Goal: Information Seeking & Learning: Learn about a topic

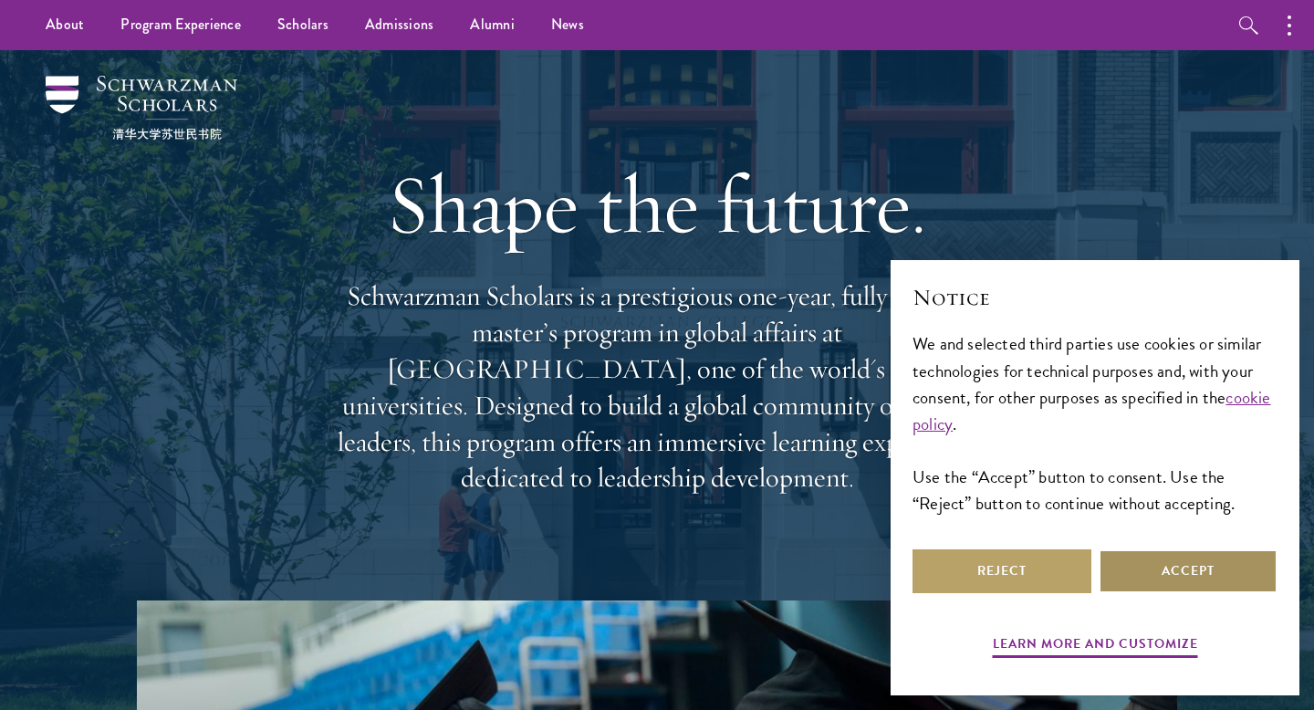
click at [1185, 571] on button "Accept" at bounding box center [1187, 571] width 179 height 44
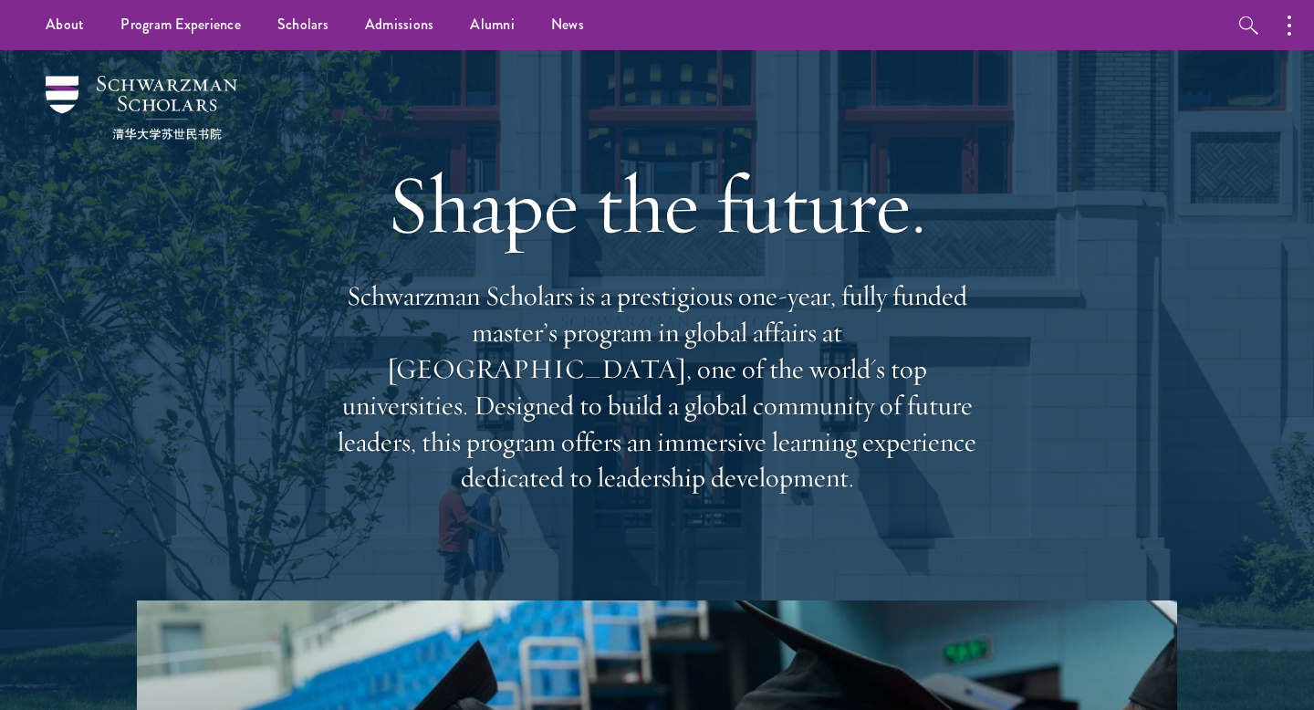
click at [799, 413] on p "Schwarzman Scholars is a prestigious one-year, fully funded master’s program in…" at bounding box center [656, 387] width 657 height 218
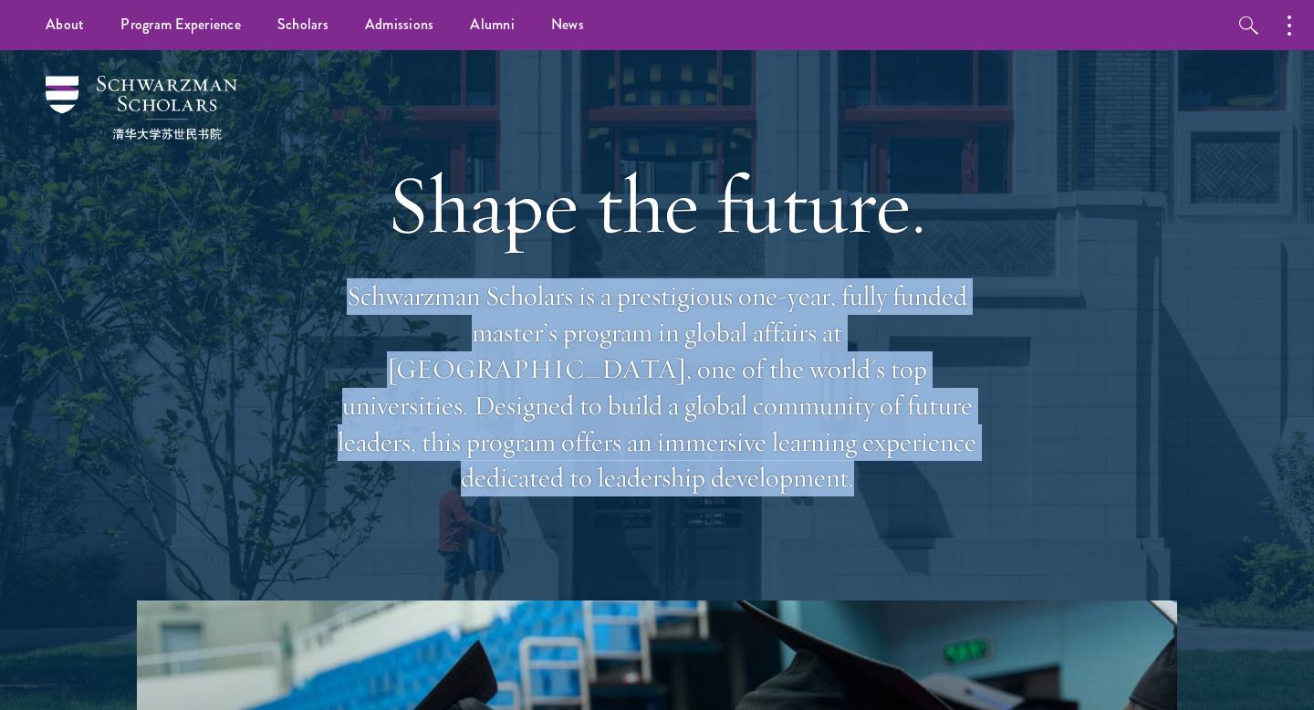
click at [799, 413] on p "Schwarzman Scholars is a prestigious one-year, fully funded master’s program in…" at bounding box center [656, 387] width 657 height 218
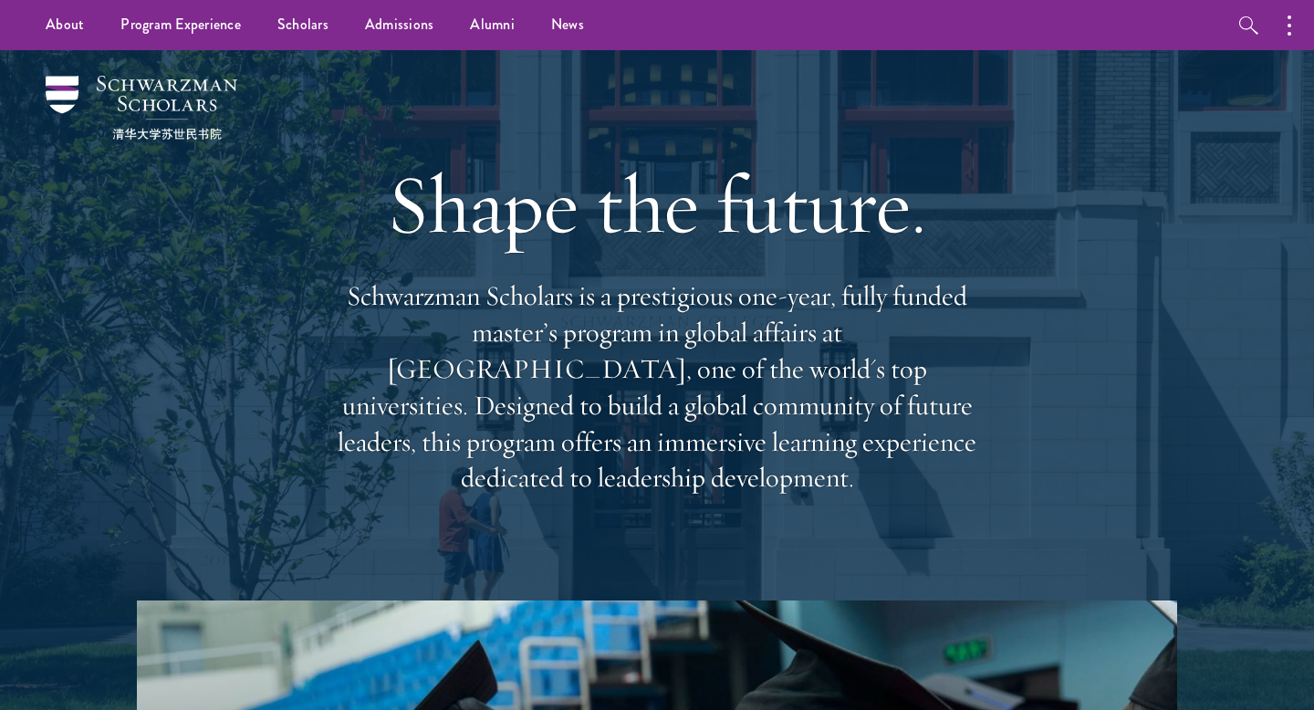
click at [799, 413] on p "Schwarzman Scholars is a prestigious one-year, fully funded master’s program in…" at bounding box center [656, 387] width 657 height 218
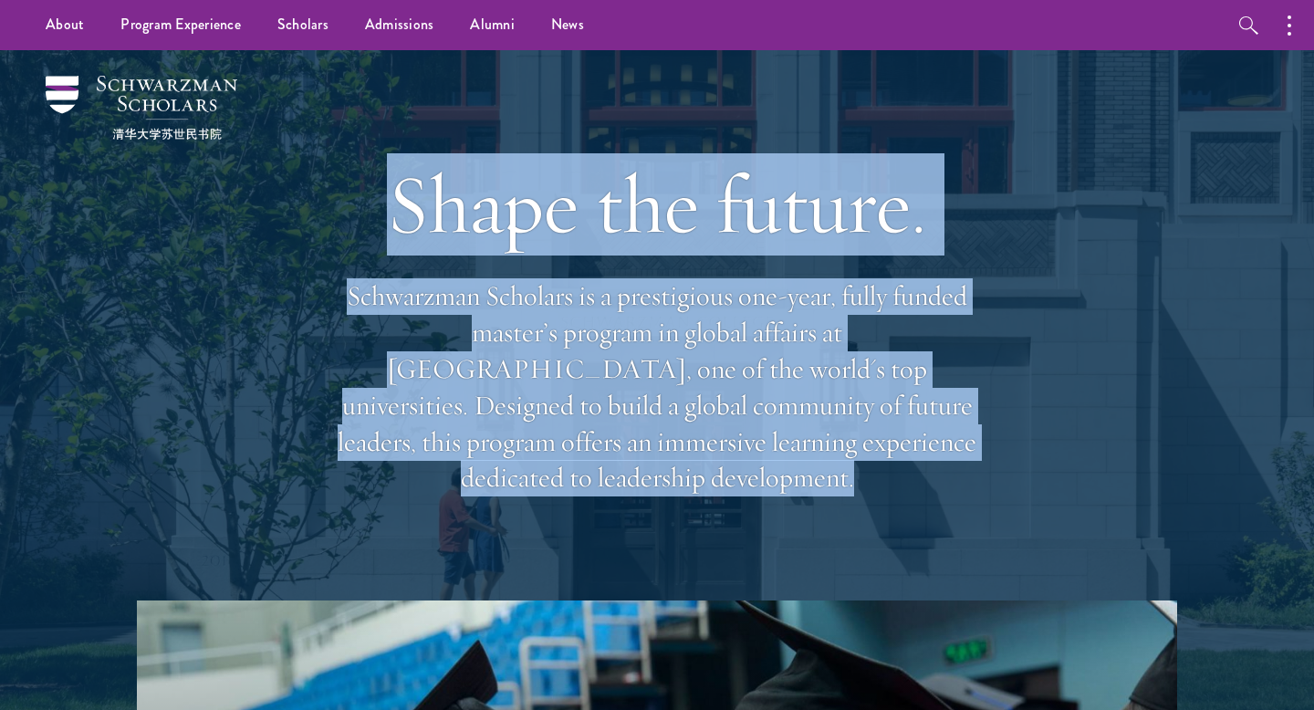
drag, startPoint x: 799, startPoint y: 413, endPoint x: 723, endPoint y: 243, distance: 187.0
click at [723, 243] on div "Shape the future. Schwarzman Scholars is a prestigious one-year, fully funded m…" at bounding box center [656, 325] width 657 height 526
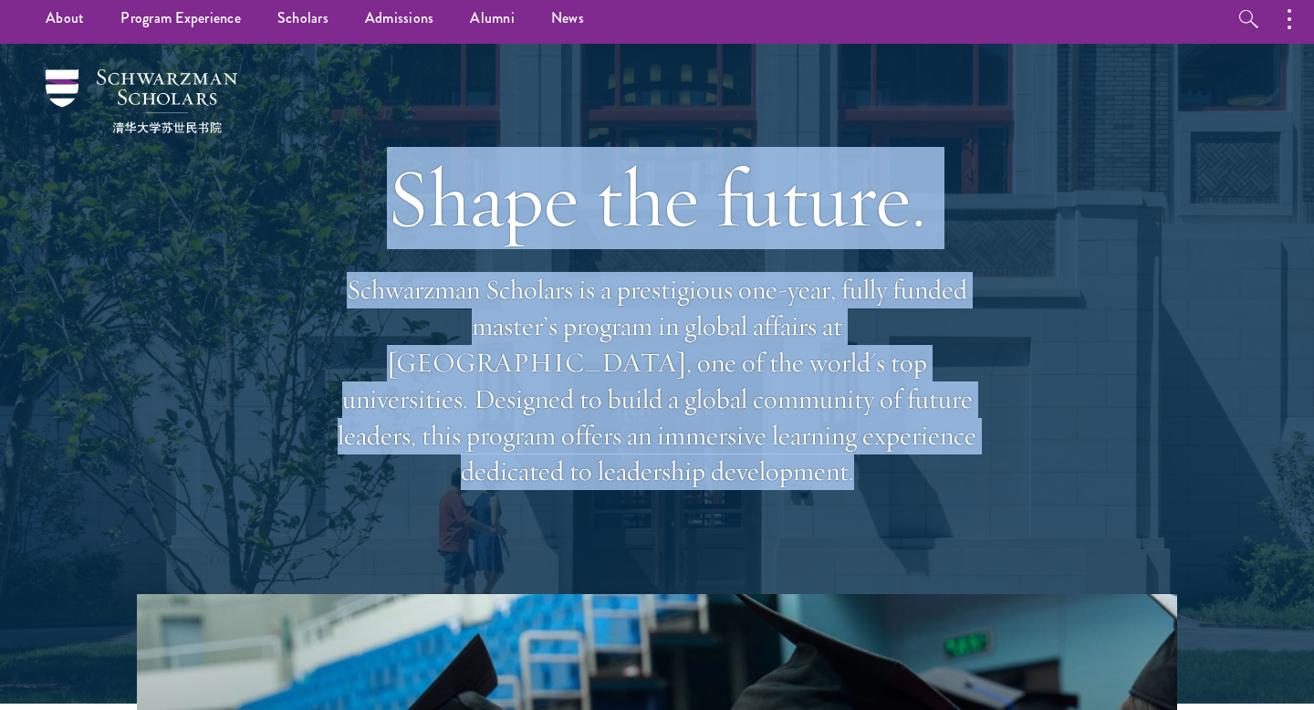
click at [723, 243] on h1 "Shape the future." at bounding box center [656, 198] width 657 height 102
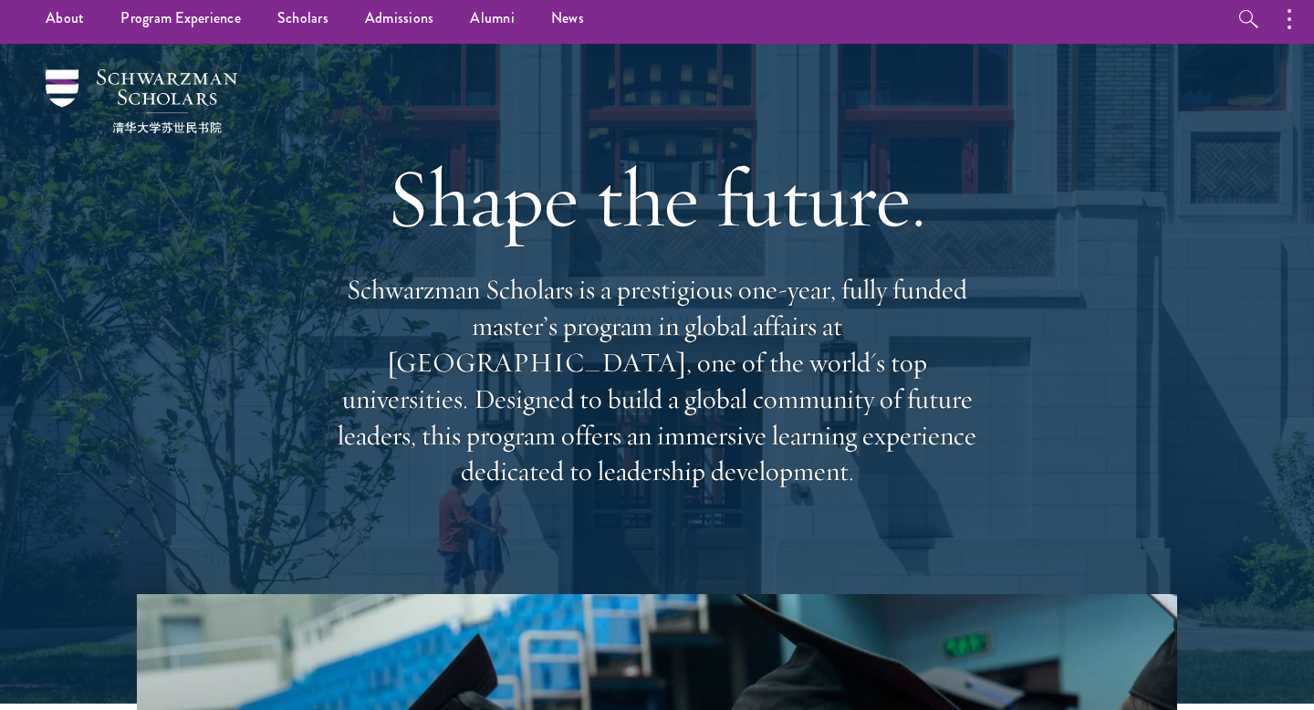
click at [723, 243] on h1 "Shape the future." at bounding box center [656, 198] width 657 height 102
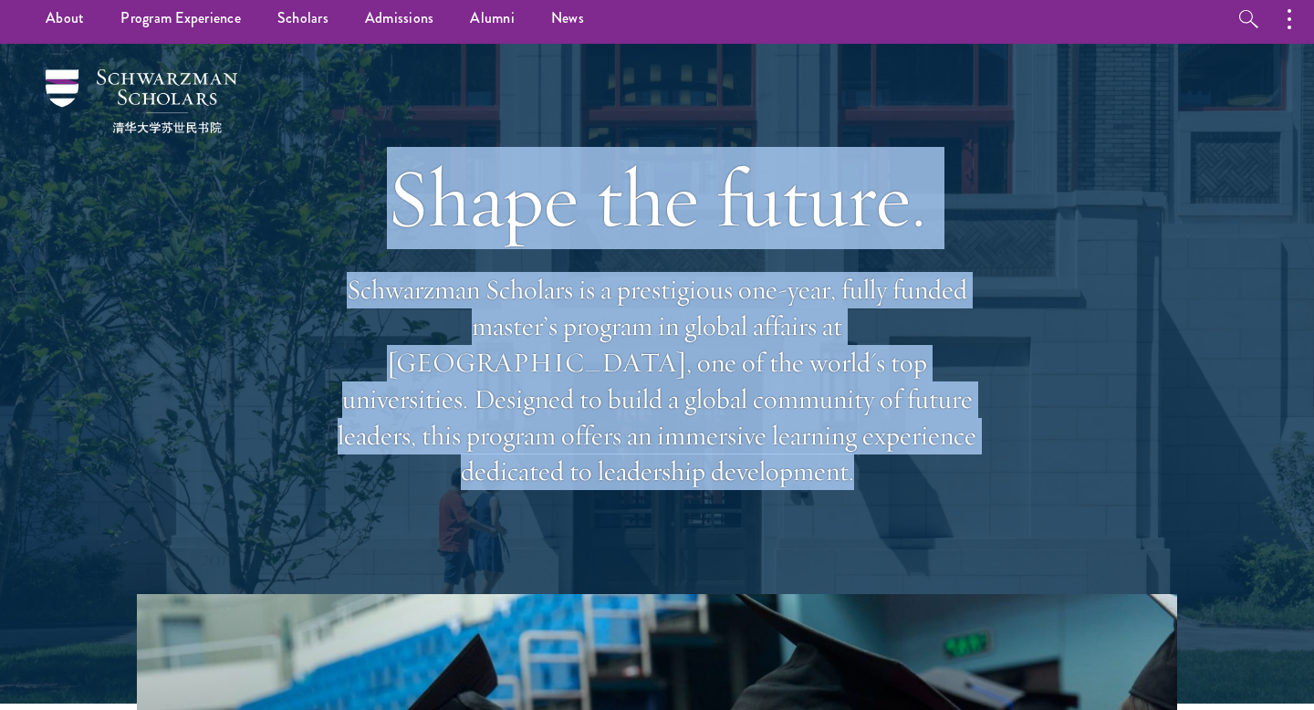
drag, startPoint x: 723, startPoint y: 243, endPoint x: 696, endPoint y: 387, distance: 146.6
click at [698, 380] on div "Shape the future. Schwarzman Scholars is a prestigious one-year, fully funded m…" at bounding box center [656, 319] width 657 height 526
click at [696, 387] on p "Schwarzman Scholars is a prestigious one-year, fully funded master’s program in…" at bounding box center [656, 381] width 657 height 218
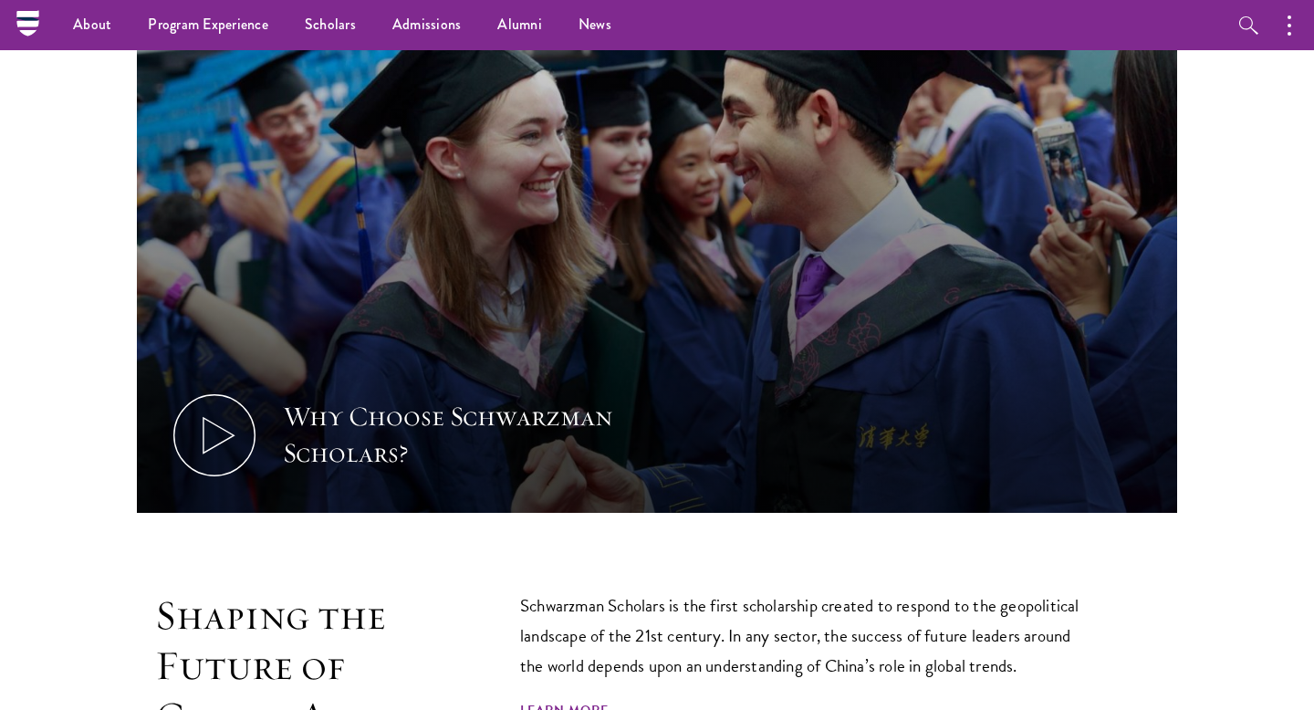
scroll to position [0, 0]
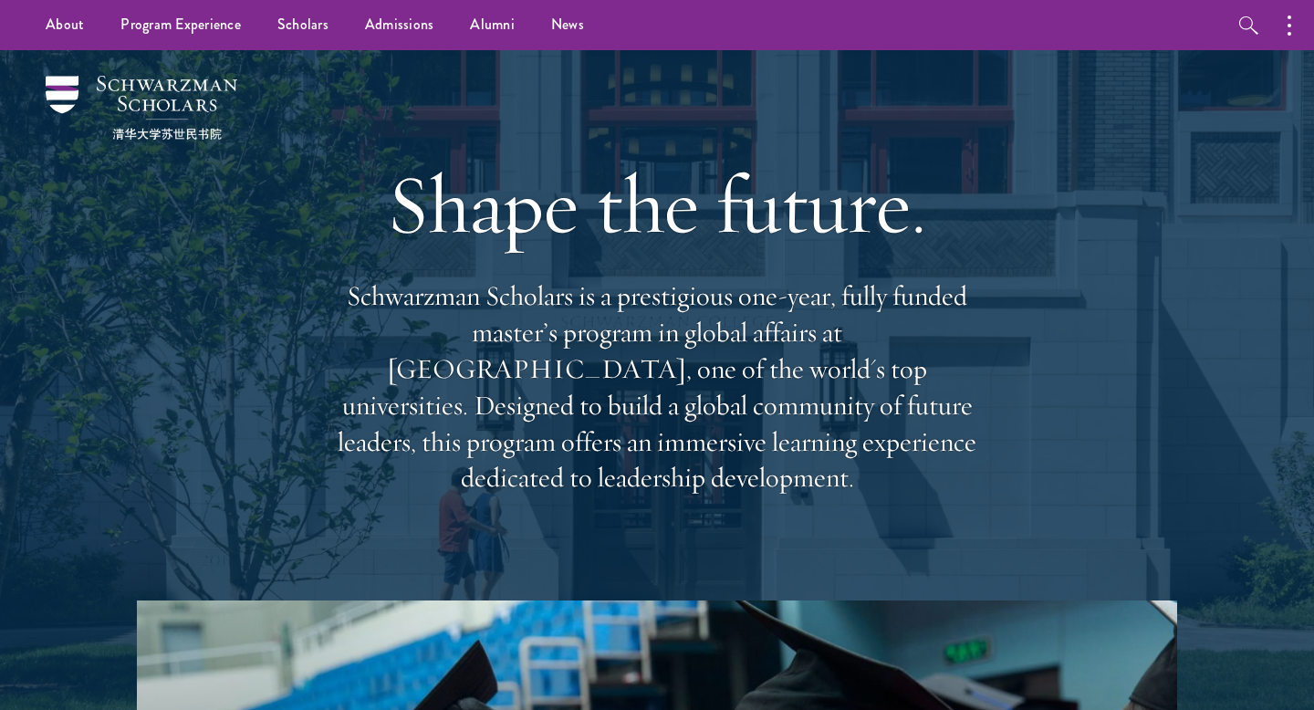
click at [603, 381] on p "Schwarzman Scholars is a prestigious one-year, fully funded master’s program in…" at bounding box center [656, 387] width 657 height 218
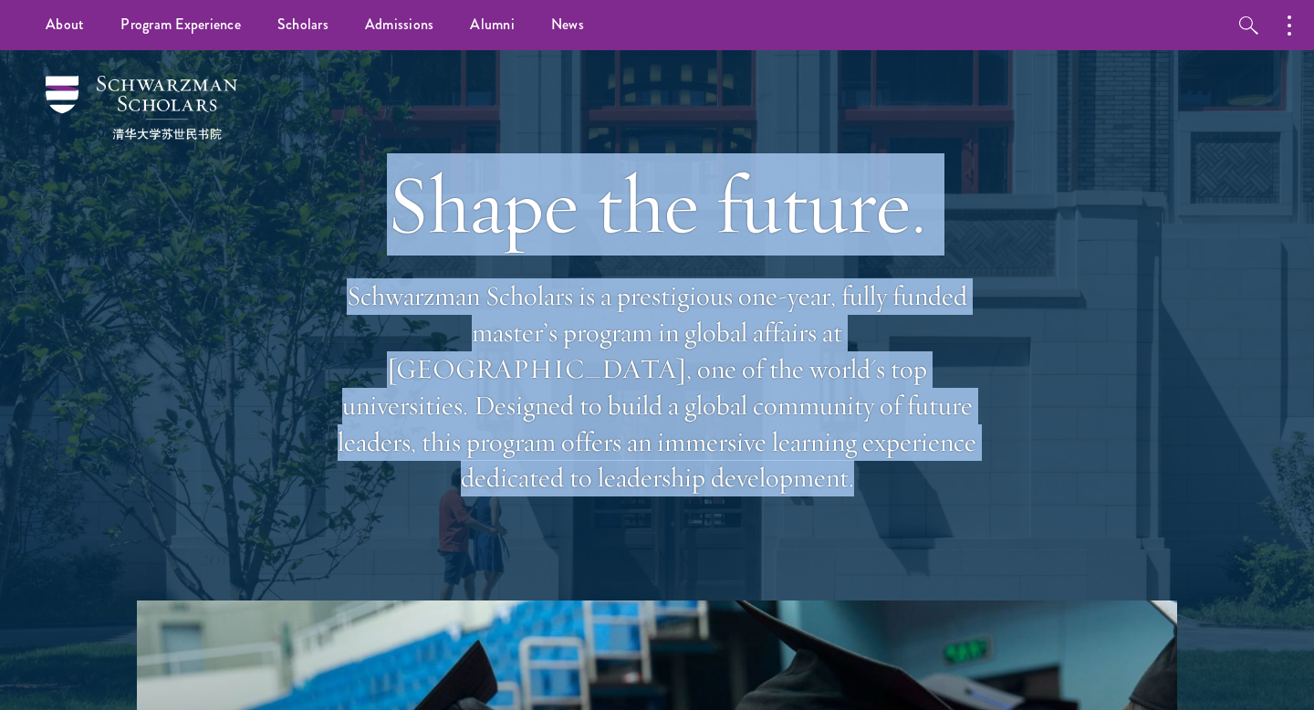
drag, startPoint x: 603, startPoint y: 381, endPoint x: 576, endPoint y: 175, distance: 208.0
click at [574, 172] on div "Shape the future. Schwarzman Scholars is a prestigious one-year, fully funded m…" at bounding box center [656, 325] width 657 height 526
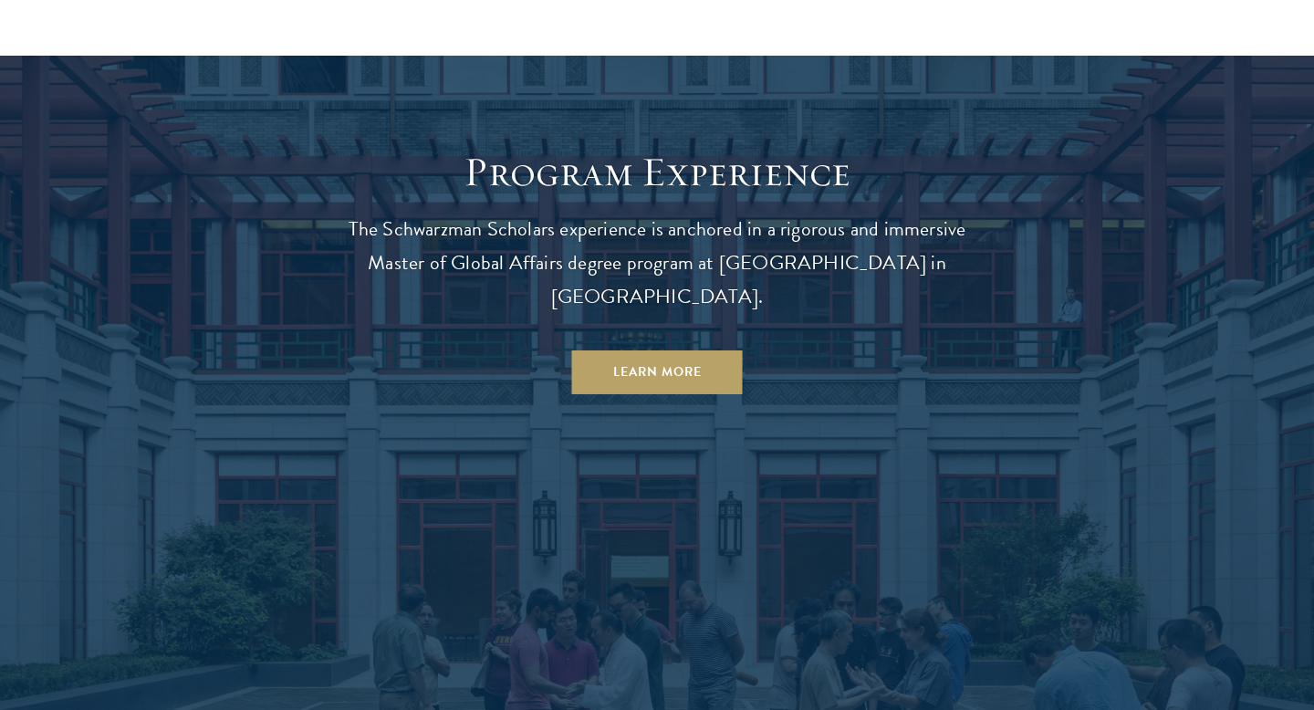
scroll to position [1550, 0]
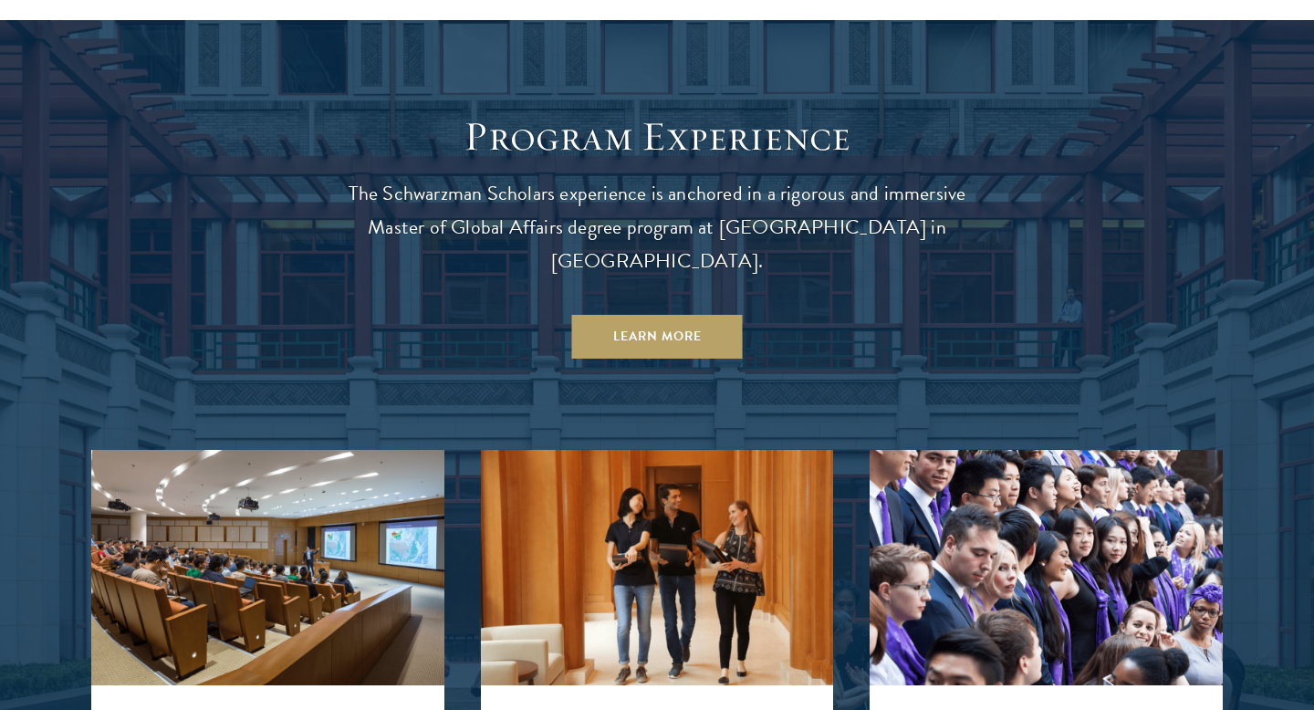
click at [576, 175] on header "Program Experience The Schwarzman Scholars experience is anchored in a rigorous…" at bounding box center [656, 234] width 657 height 247
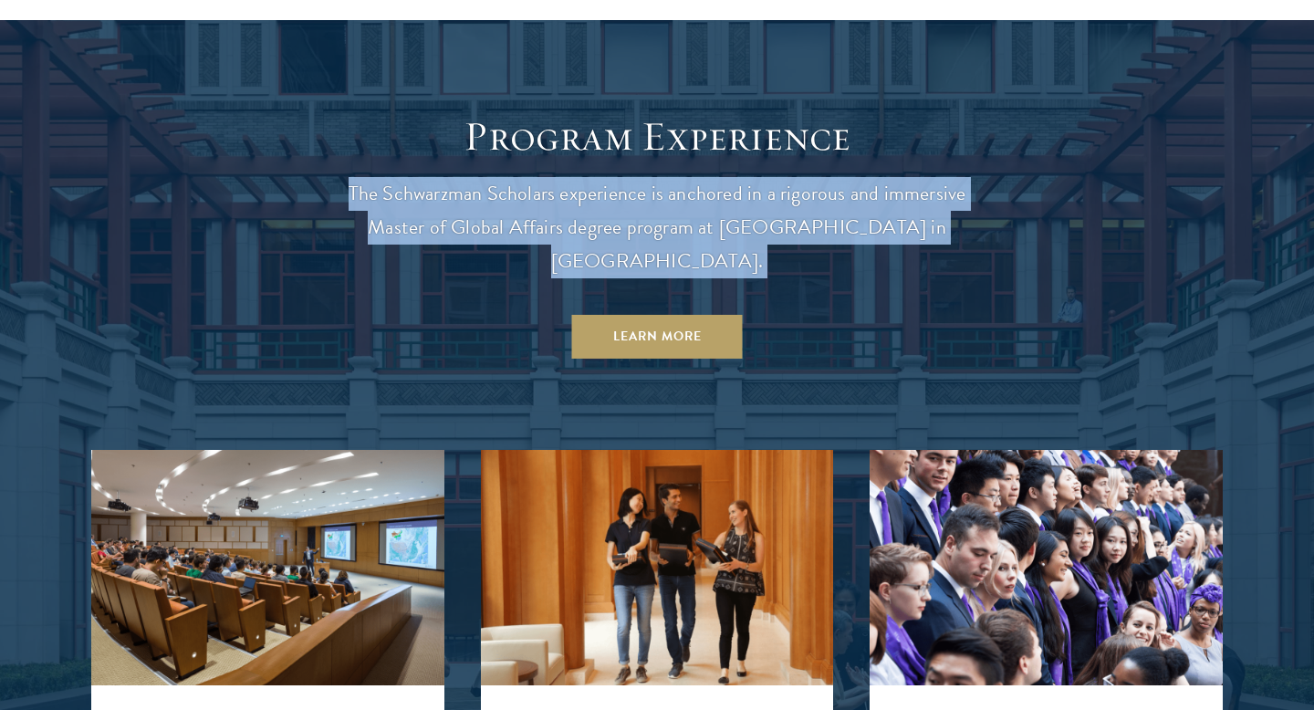
drag, startPoint x: 576, startPoint y: 175, endPoint x: 576, endPoint y: 107, distance: 68.4
click at [576, 147] on header "Program Experience The Schwarzman Scholars experience is anchored in a rigorous…" at bounding box center [656, 234] width 657 height 247
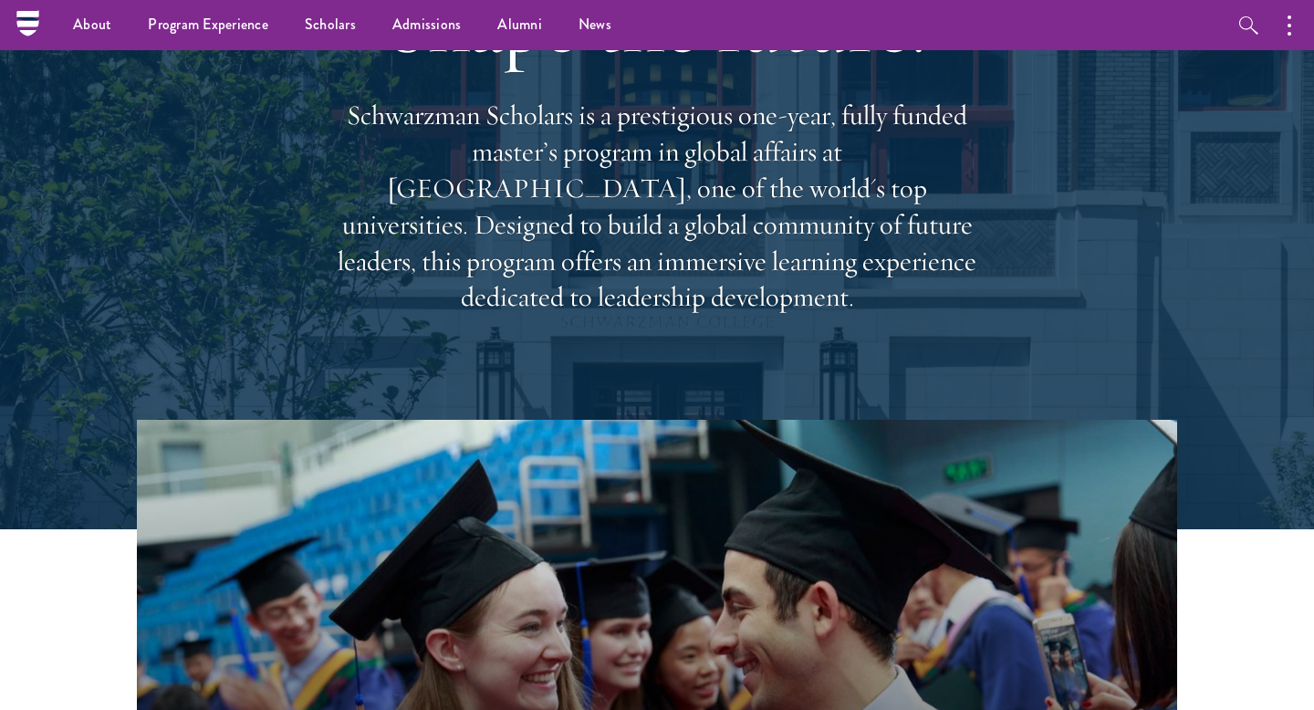
scroll to position [0, 0]
